Goal: Find specific page/section: Find specific page/section

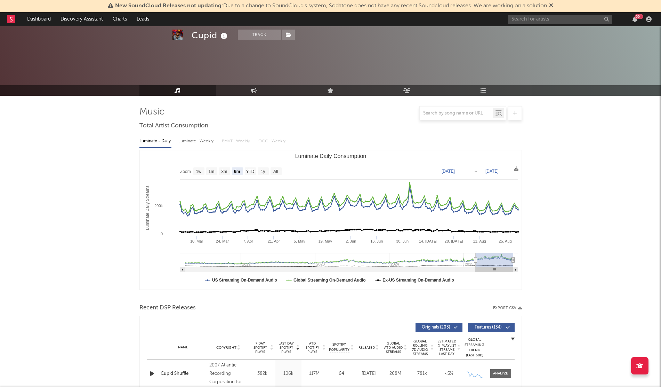
select select "6m"
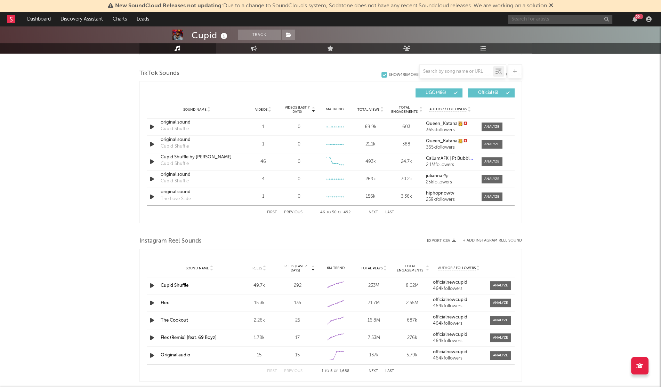
click at [530, 18] on input "text" at bounding box center [560, 19] width 104 height 9
type input "mayvi"
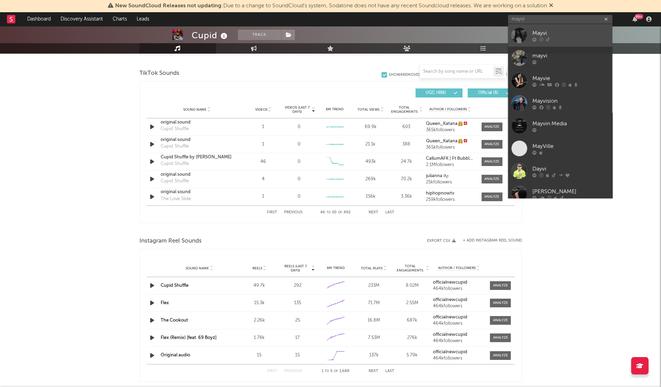
click at [531, 25] on link "Mayvi" at bounding box center [560, 35] width 104 height 23
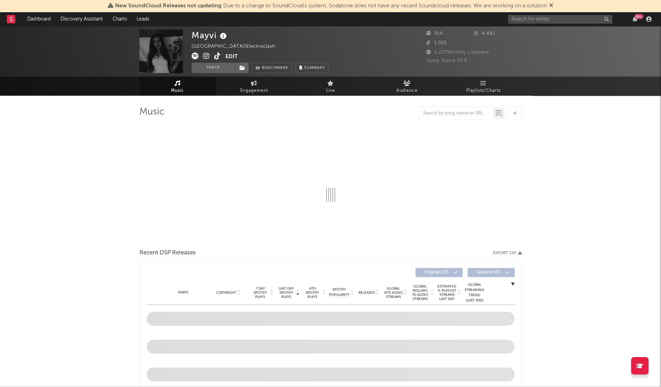
select select "1w"
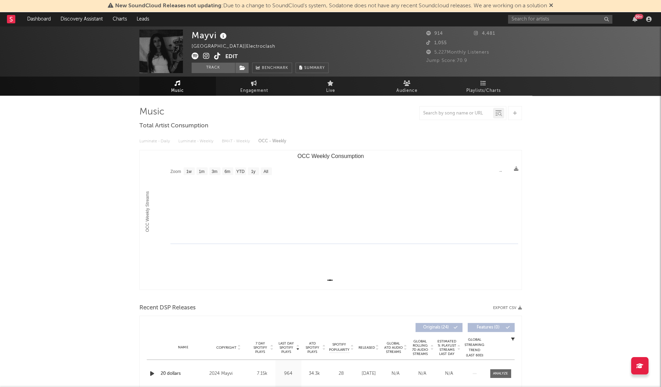
click at [204, 57] on icon at bounding box center [206, 56] width 7 height 7
